Goal: Task Accomplishment & Management: Use online tool/utility

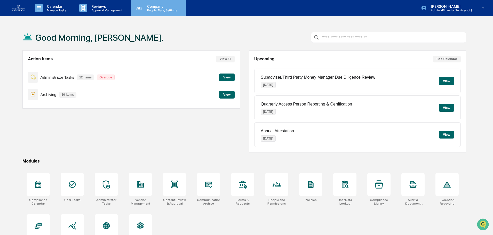
click at [156, 9] on p "People, Data, Settings" at bounding box center [161, 11] width 37 height 4
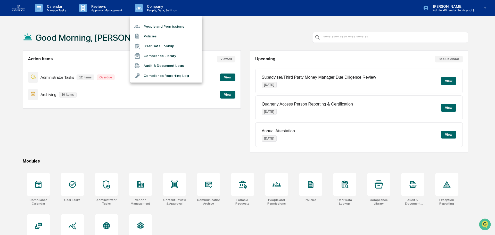
click at [155, 24] on li "People and Permissions" at bounding box center [166, 26] width 72 height 10
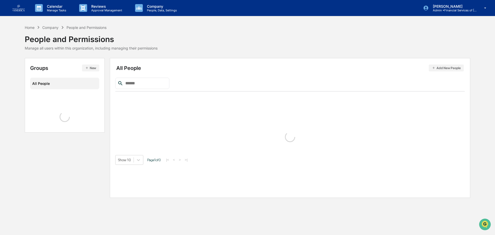
drag, startPoint x: 155, startPoint y: 24, endPoint x: 122, endPoint y: 16, distance: 33.6
click at [152, 23] on div "Calendar Manage Tasks Reviews Approval Management Company People, Data, Setting…" at bounding box center [247, 117] width 495 height 235
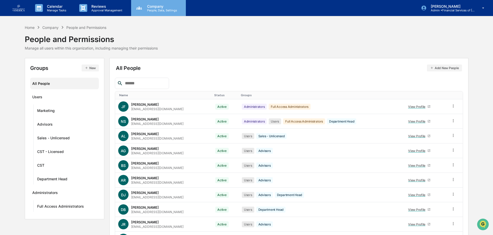
click at [157, 9] on p "People, Data, Settings" at bounding box center [161, 11] width 37 height 4
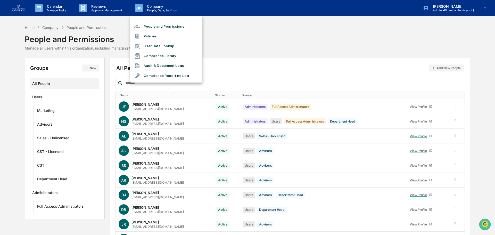
click at [80, 11] on div at bounding box center [247, 117] width 495 height 235
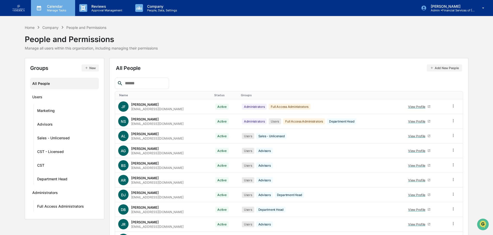
click at [42, 4] on icon at bounding box center [39, 8] width 8 height 8
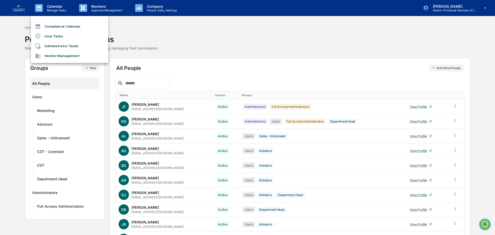
click at [446, 12] on div at bounding box center [247, 117] width 495 height 235
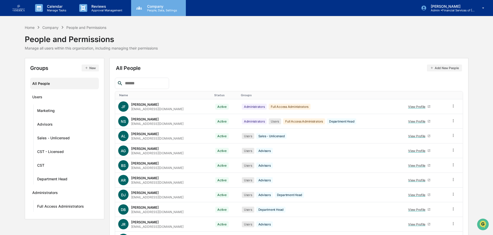
click at [152, 6] on p "Company" at bounding box center [161, 6] width 37 height 4
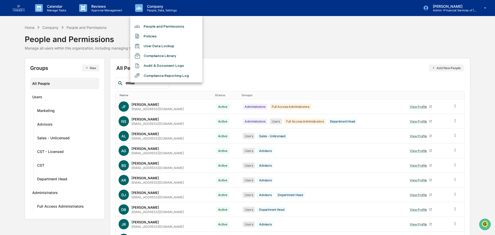
click at [97, 5] on div at bounding box center [247, 117] width 495 height 235
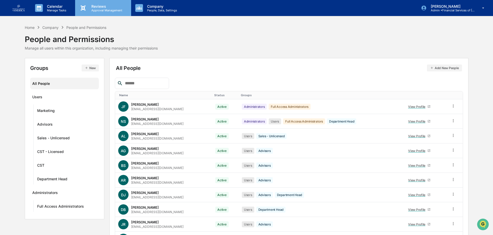
click at [101, 8] on p "Reviews" at bounding box center [106, 6] width 38 height 4
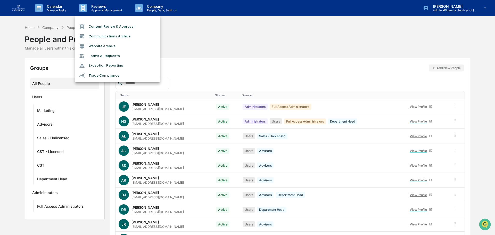
click at [157, 9] on div at bounding box center [247, 117] width 495 height 235
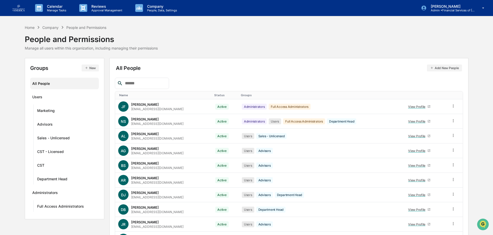
click at [151, 9] on p "People, Data, Settings" at bounding box center [161, 11] width 37 height 4
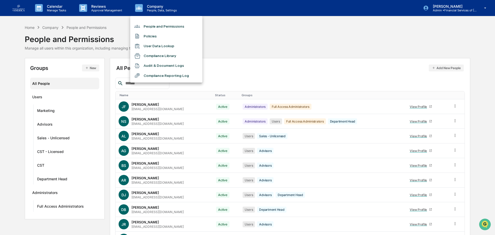
click at [87, 7] on div at bounding box center [247, 117] width 495 height 235
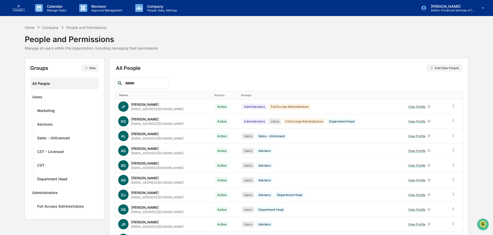
click at [101, 7] on p "Reviews" at bounding box center [106, 6] width 38 height 4
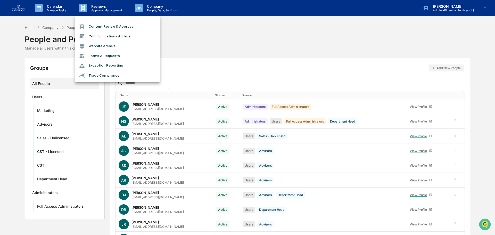
click at [53, 2] on div at bounding box center [247, 117] width 495 height 235
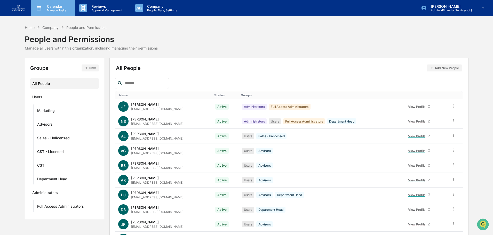
click at [58, 9] on p "Manage Tasks" at bounding box center [56, 11] width 26 height 4
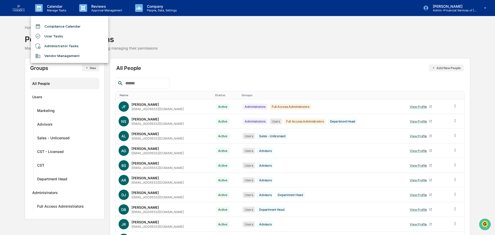
click at [60, 37] on li "User Tasks" at bounding box center [69, 36] width 77 height 10
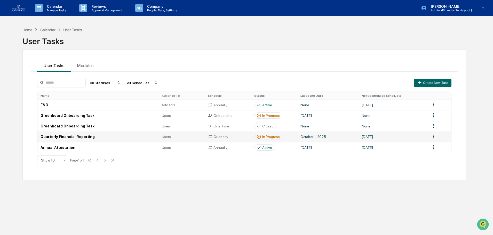
click at [68, 136] on td "Quarterly Financial Reporting" at bounding box center [97, 137] width 121 height 11
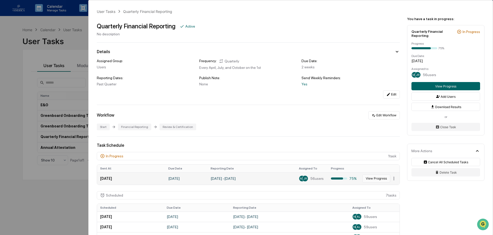
click at [369, 180] on button "View Progress" at bounding box center [376, 178] width 28 height 8
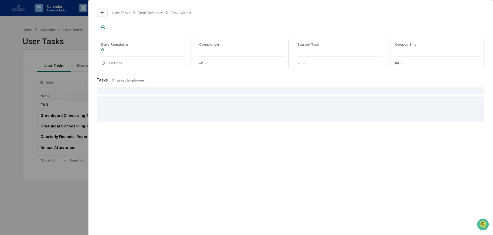
click at [102, 13] on icon at bounding box center [102, 12] width 3 height 3
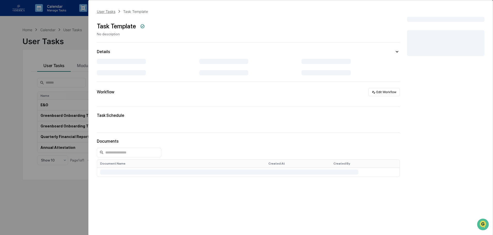
click at [109, 12] on div "User Tasks" at bounding box center [106, 11] width 19 height 4
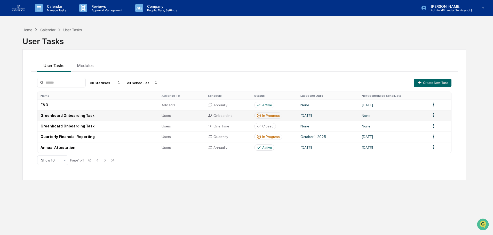
click at [78, 116] on td "Greenboard Onboarding Task" at bounding box center [97, 115] width 121 height 11
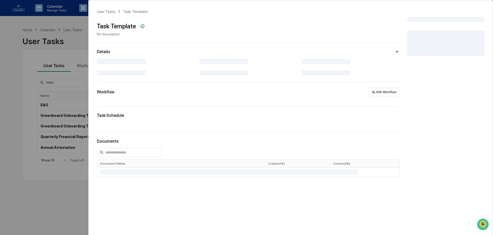
click at [395, 52] on icon at bounding box center [397, 52] width 6 height 6
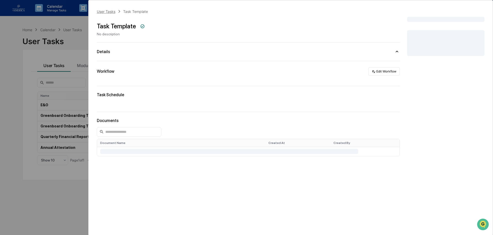
click at [104, 10] on div "User Tasks" at bounding box center [106, 11] width 19 height 4
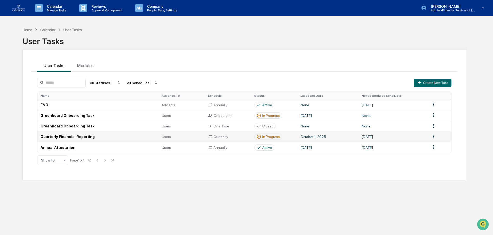
click at [61, 135] on td "Quarterly Financial Reporting" at bounding box center [97, 137] width 121 height 11
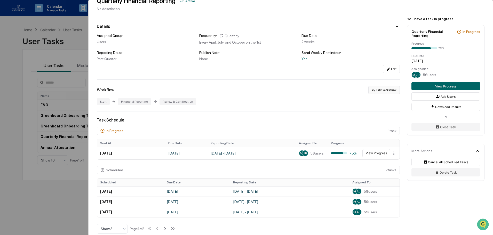
scroll to position [26, 0]
click at [444, 87] on button "View Progress" at bounding box center [445, 86] width 69 height 8
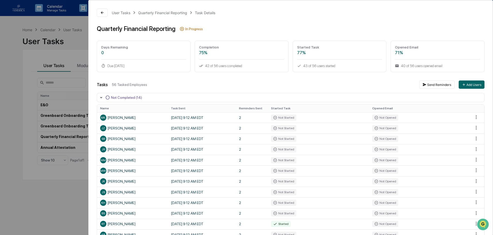
drag, startPoint x: 430, startPoint y: 84, endPoint x: 175, endPoint y: 74, distance: 254.6
click at [108, 99] on icon at bounding box center [107, 97] width 5 height 5
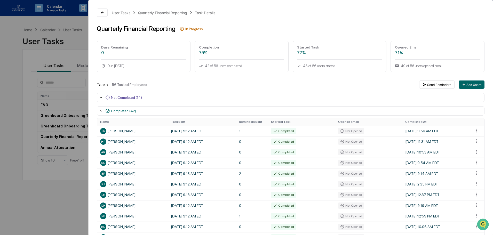
click at [108, 99] on icon at bounding box center [107, 97] width 5 height 5
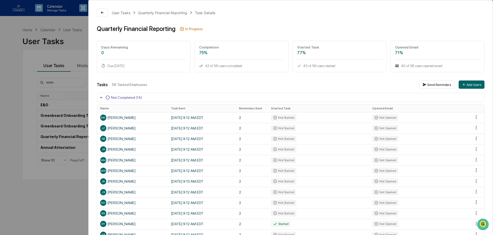
click at [108, 99] on icon at bounding box center [107, 97] width 5 height 5
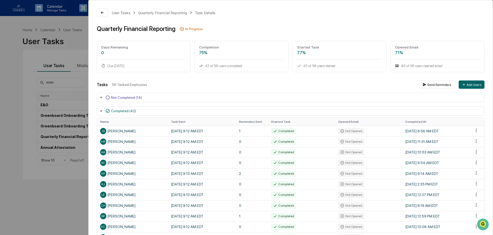
click at [108, 99] on icon at bounding box center [107, 97] width 5 height 5
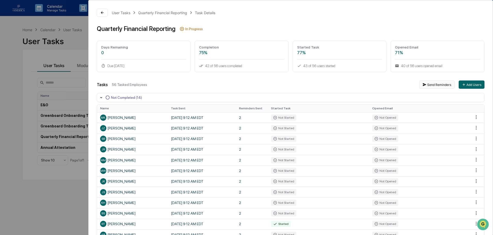
click at [433, 85] on button "Send Reminders" at bounding box center [436, 84] width 35 height 8
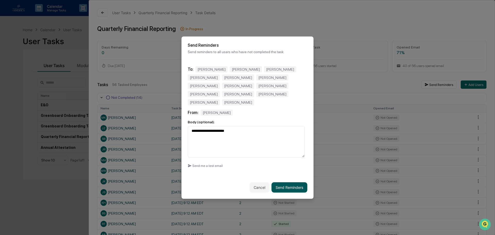
type textarea "**********"
click at [290, 185] on button "Send Reminders" at bounding box center [290, 187] width 36 height 10
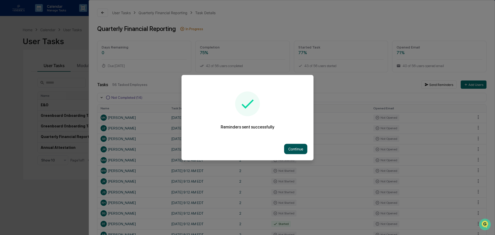
click at [290, 148] on button "Continue" at bounding box center [295, 149] width 23 height 10
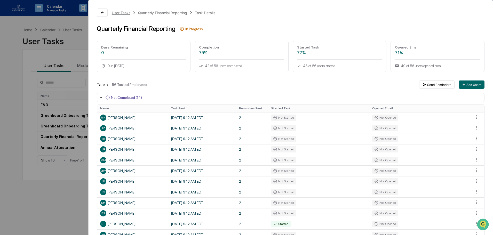
click at [120, 13] on div "User Tasks" at bounding box center [121, 13] width 19 height 4
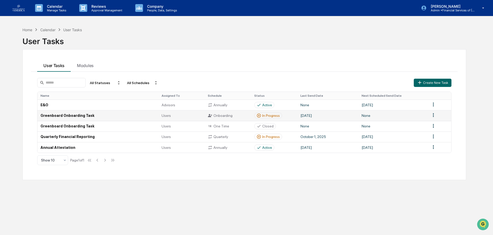
click at [59, 114] on td "Greenboard Onboarding Task" at bounding box center [97, 115] width 121 height 11
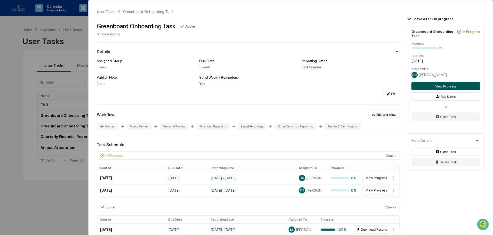
click at [442, 85] on button "View Progress" at bounding box center [445, 86] width 69 height 8
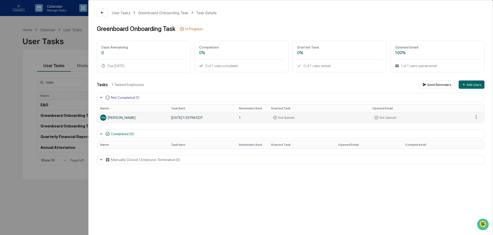
click at [133, 115] on div "HM [PERSON_NAME]" at bounding box center [132, 118] width 64 height 6
click at [430, 83] on button "Send Reminders" at bounding box center [436, 84] width 35 height 8
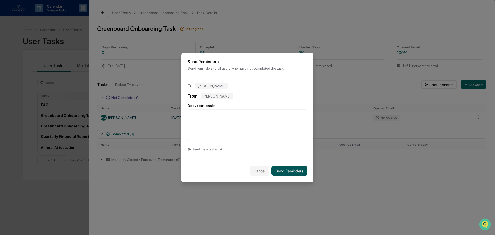
click at [289, 170] on button "Send Reminders" at bounding box center [290, 171] width 36 height 10
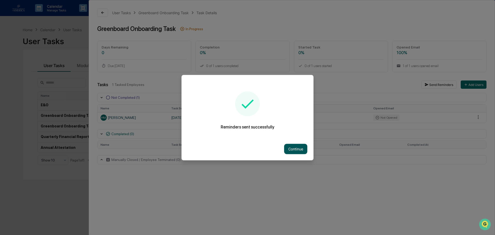
click at [288, 146] on button "Continue" at bounding box center [295, 149] width 23 height 10
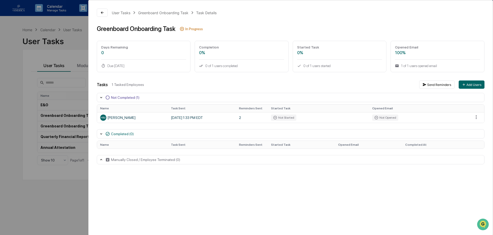
click at [58, 95] on div "User Tasks Greenboard Onboarding Task Task Details Greenboard Onboarding Task I…" at bounding box center [246, 117] width 493 height 235
